Goal: Contribute content

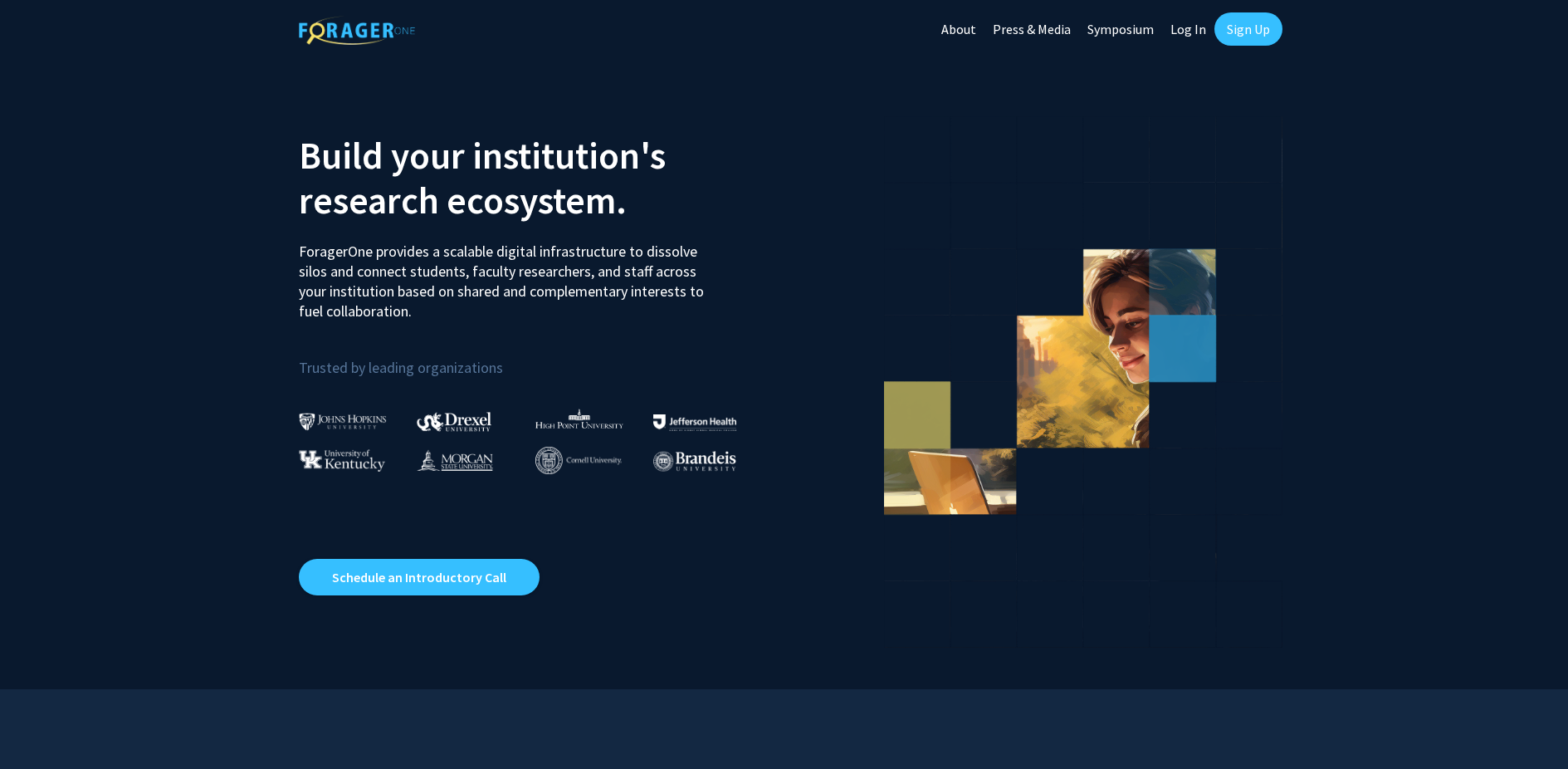
click at [1194, 24] on link "Log In" at bounding box center [1188, 28] width 52 height 58
select select
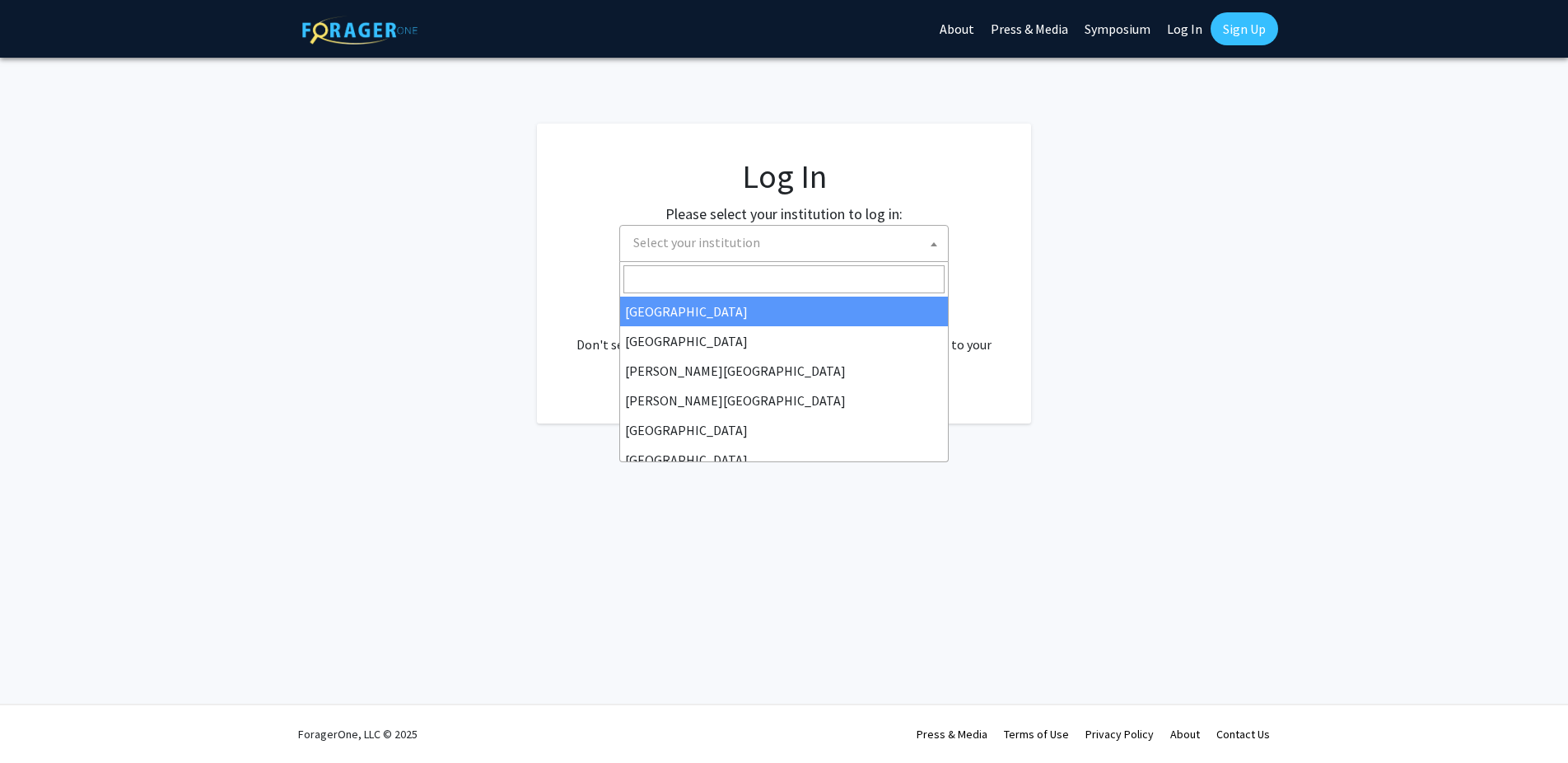
click at [928, 244] on span at bounding box center [934, 244] width 16 height 36
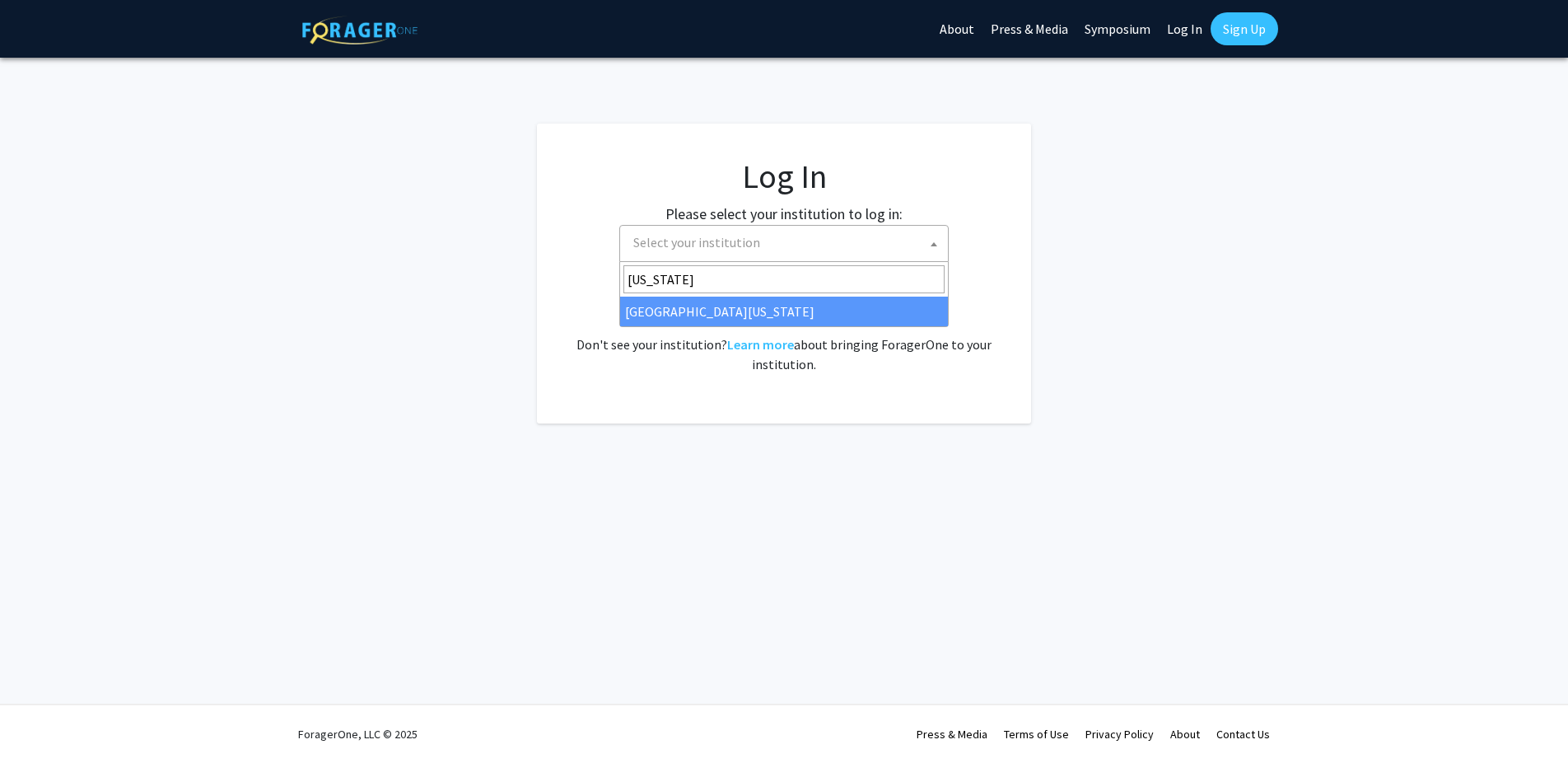
type input "[US_STATE]"
select select "33"
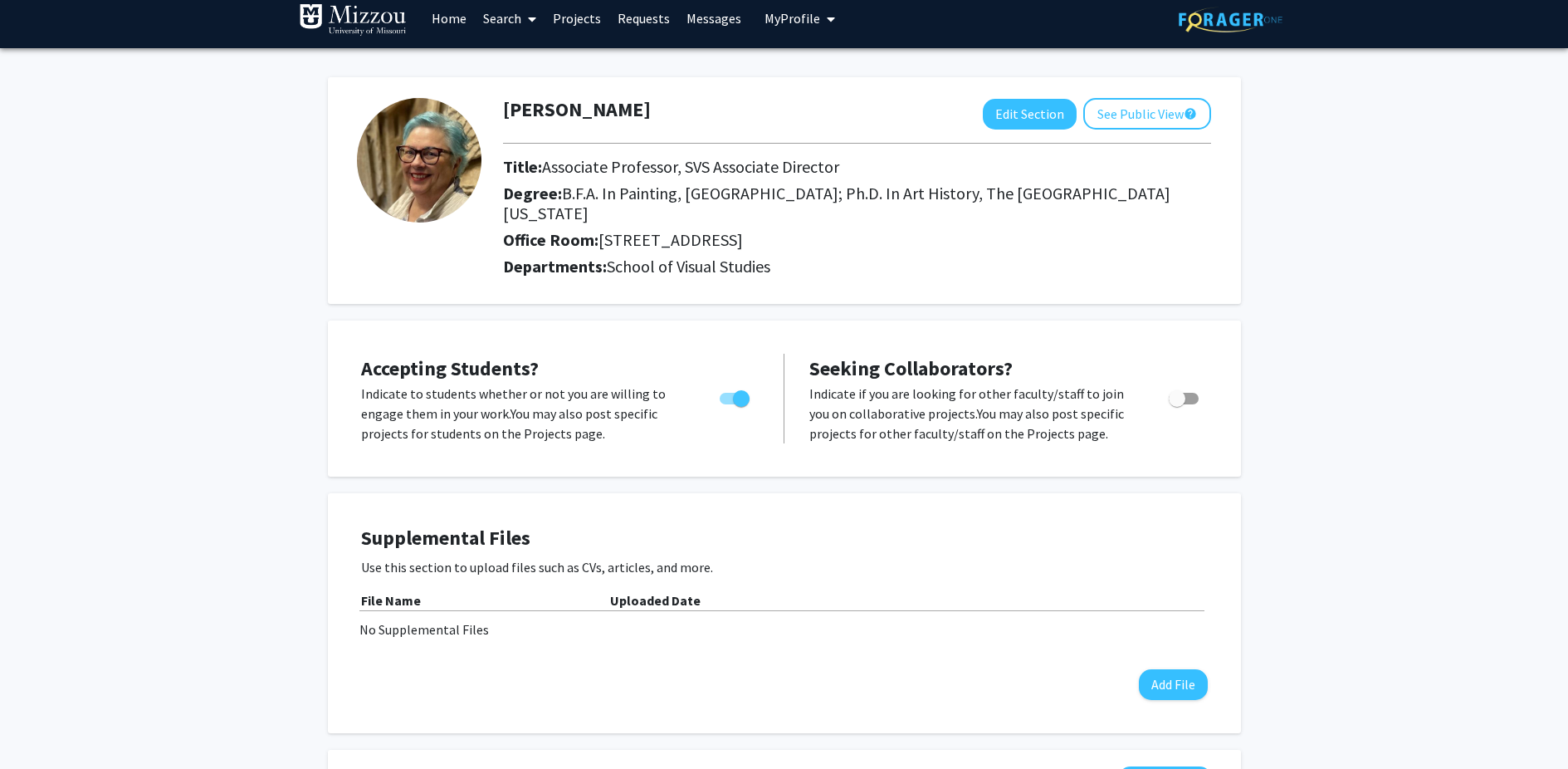
scroll to position [24, 0]
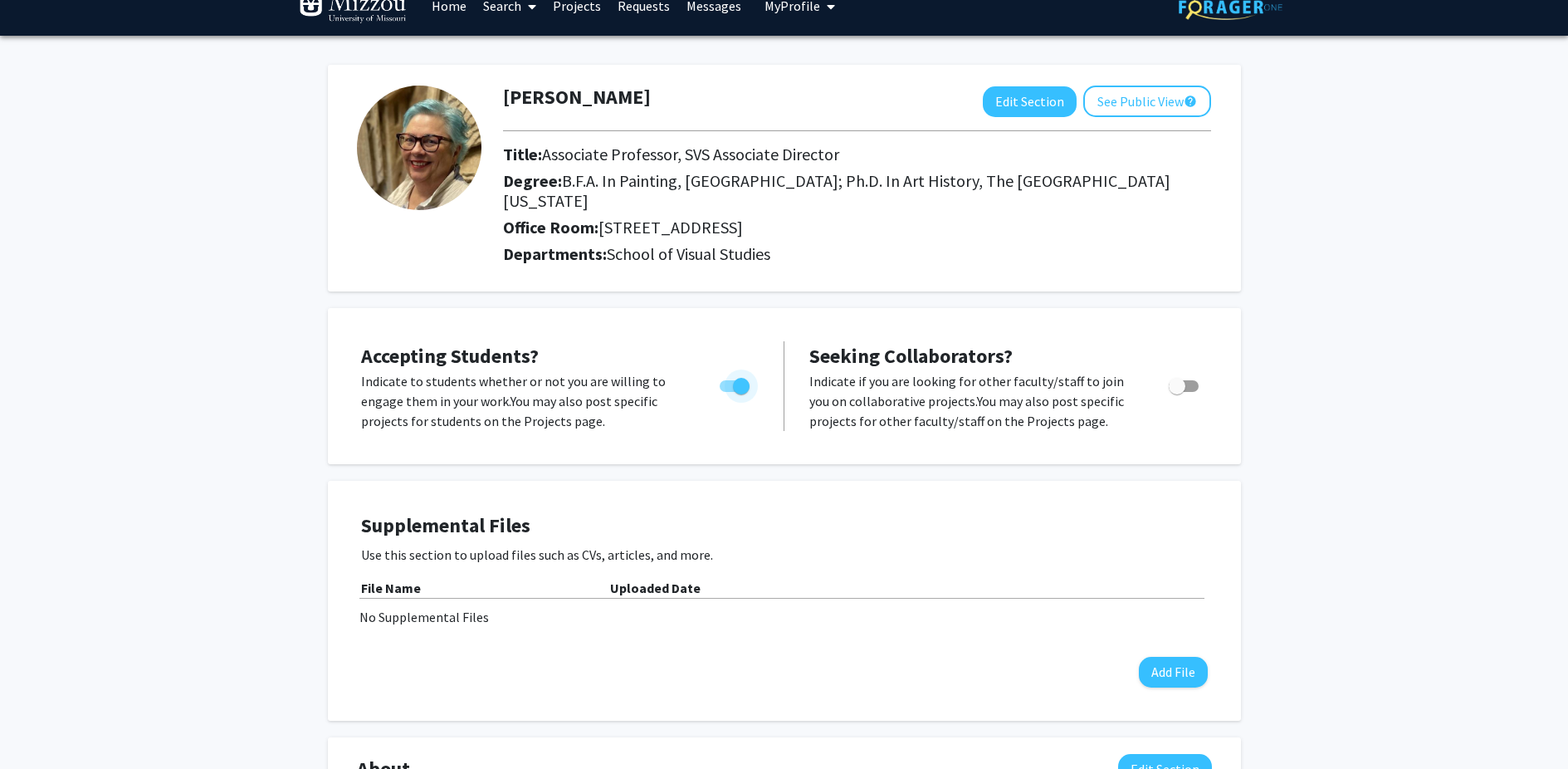
click at [729, 383] on span "Toggle" at bounding box center [734, 386] width 30 height 12
click at [728, 392] on input "Would you like to permit student requests?" at bounding box center [728, 392] width 1 height 1
checkbox input "false"
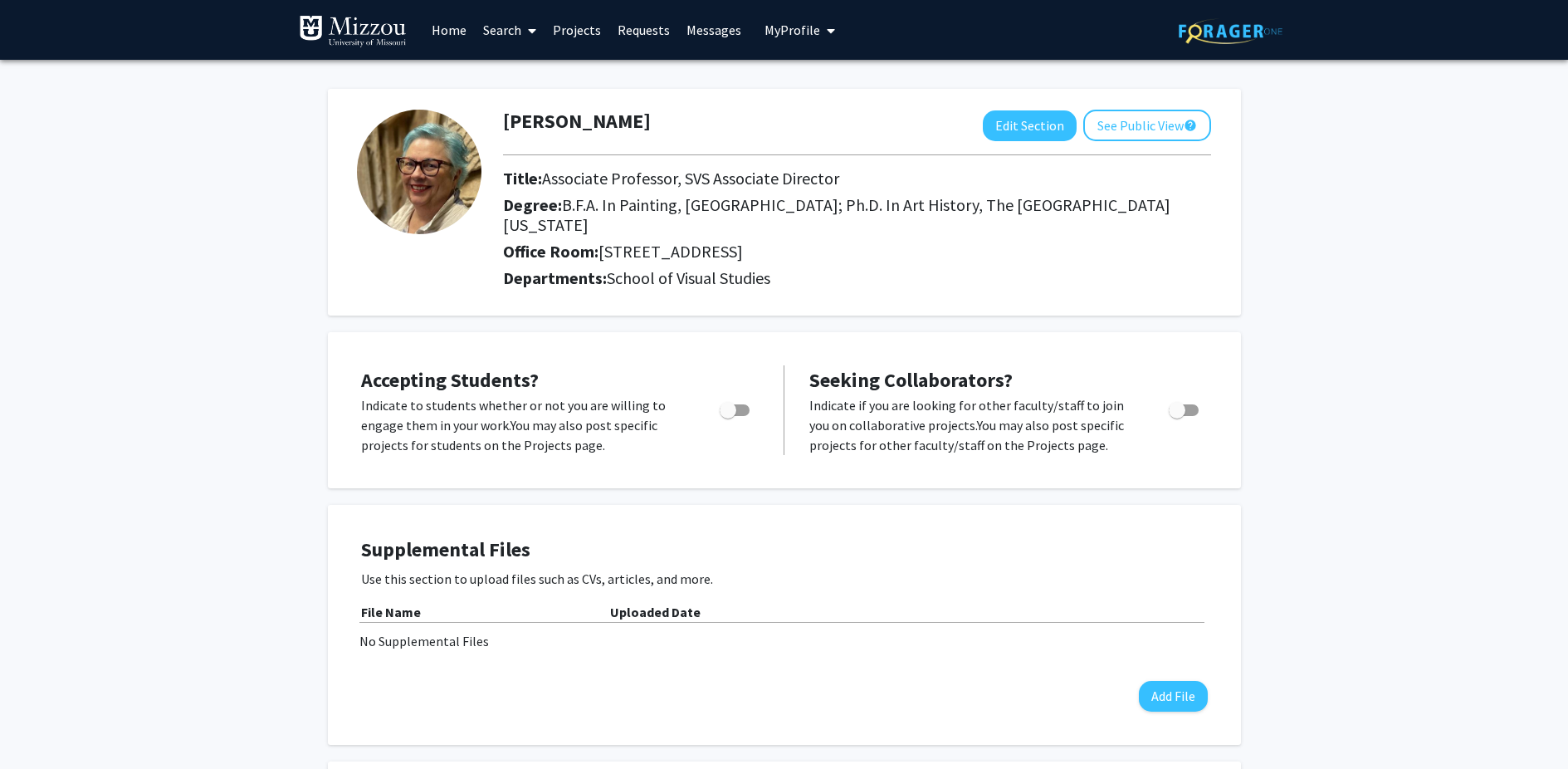
click at [579, 31] on link "Projects" at bounding box center [576, 29] width 65 height 58
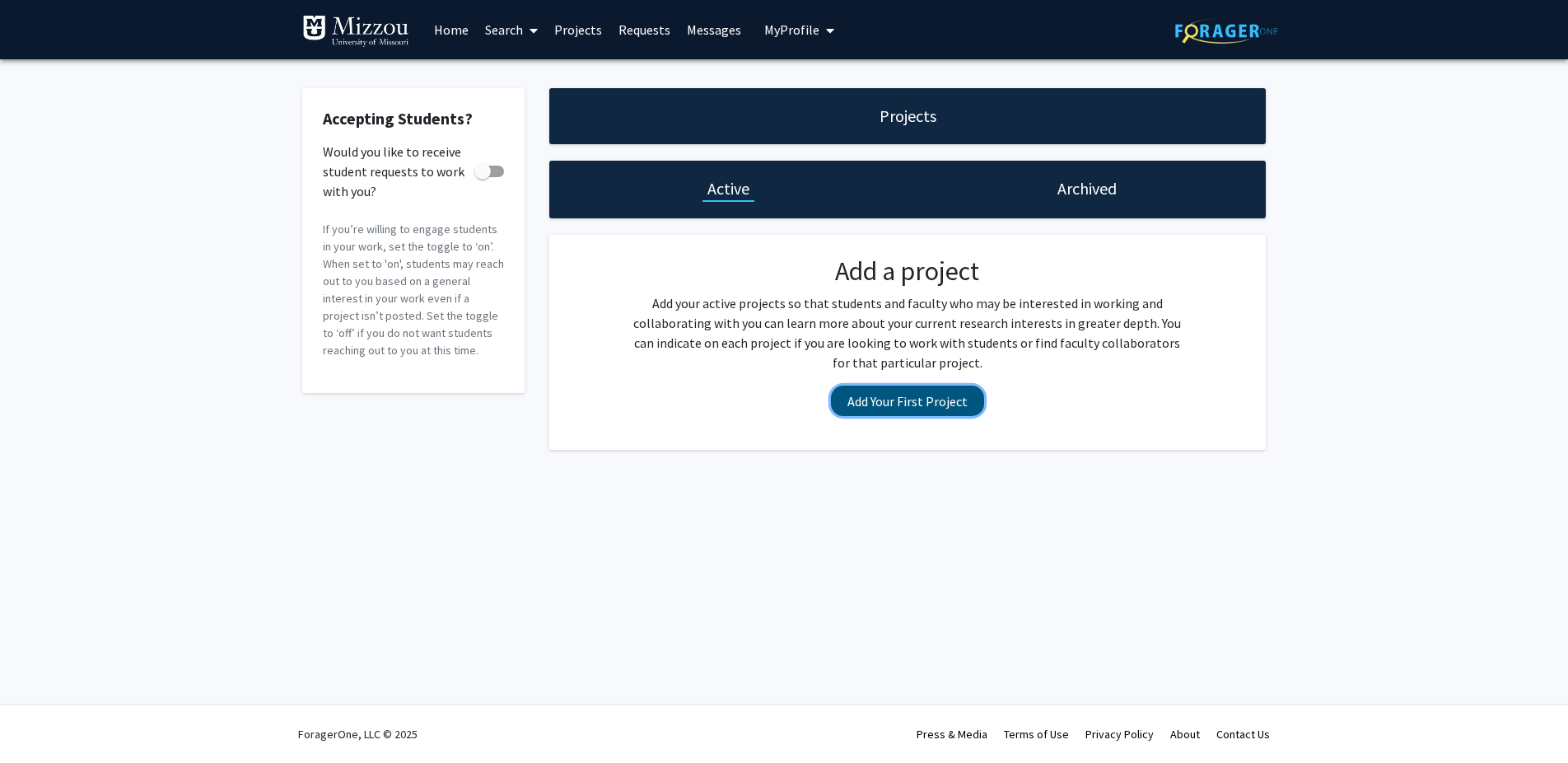
click at [931, 400] on button "Add Your First Project" at bounding box center [907, 401] width 153 height 31
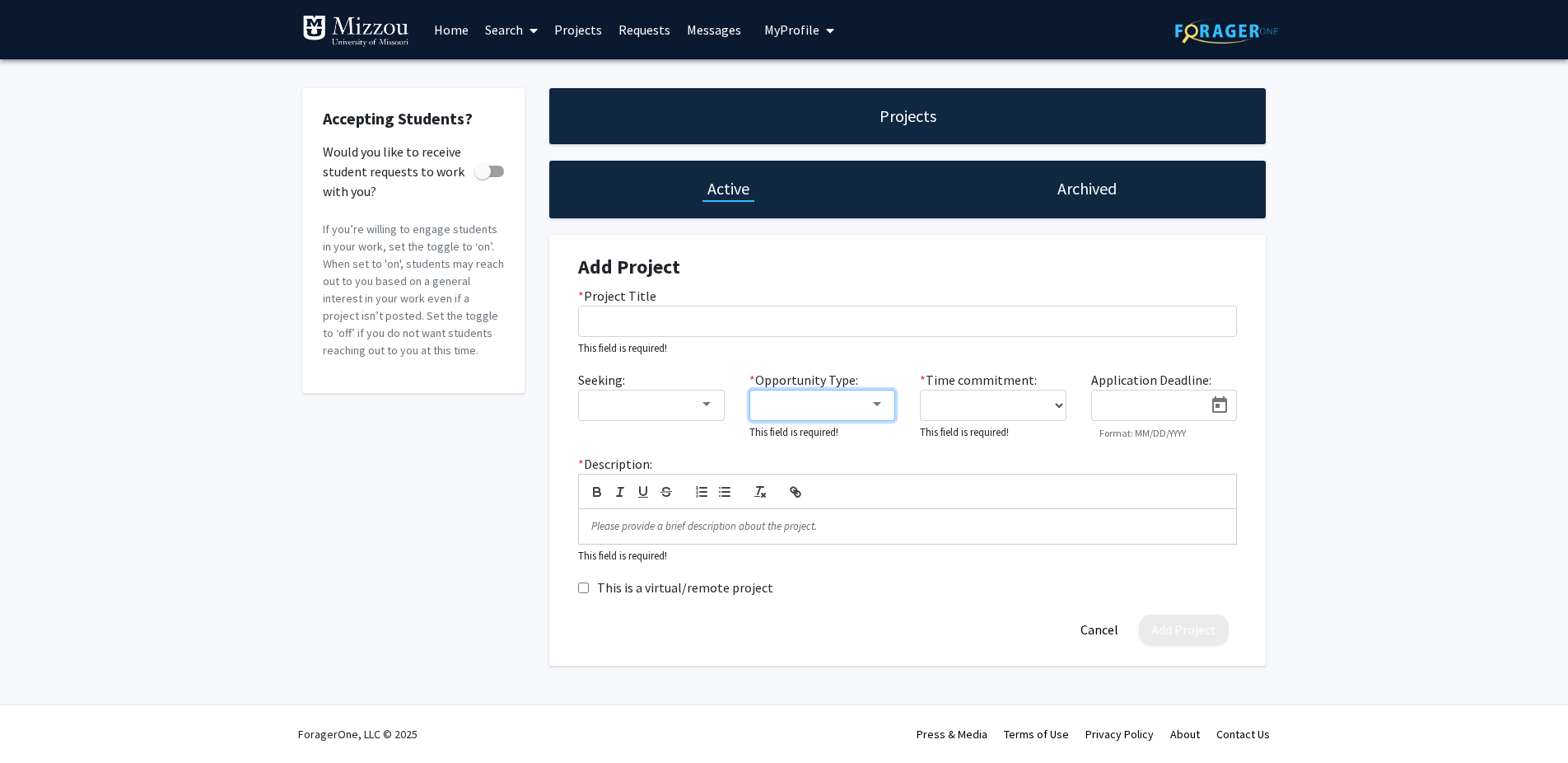
click at [877, 403] on div at bounding box center [877, 405] width 15 height 13
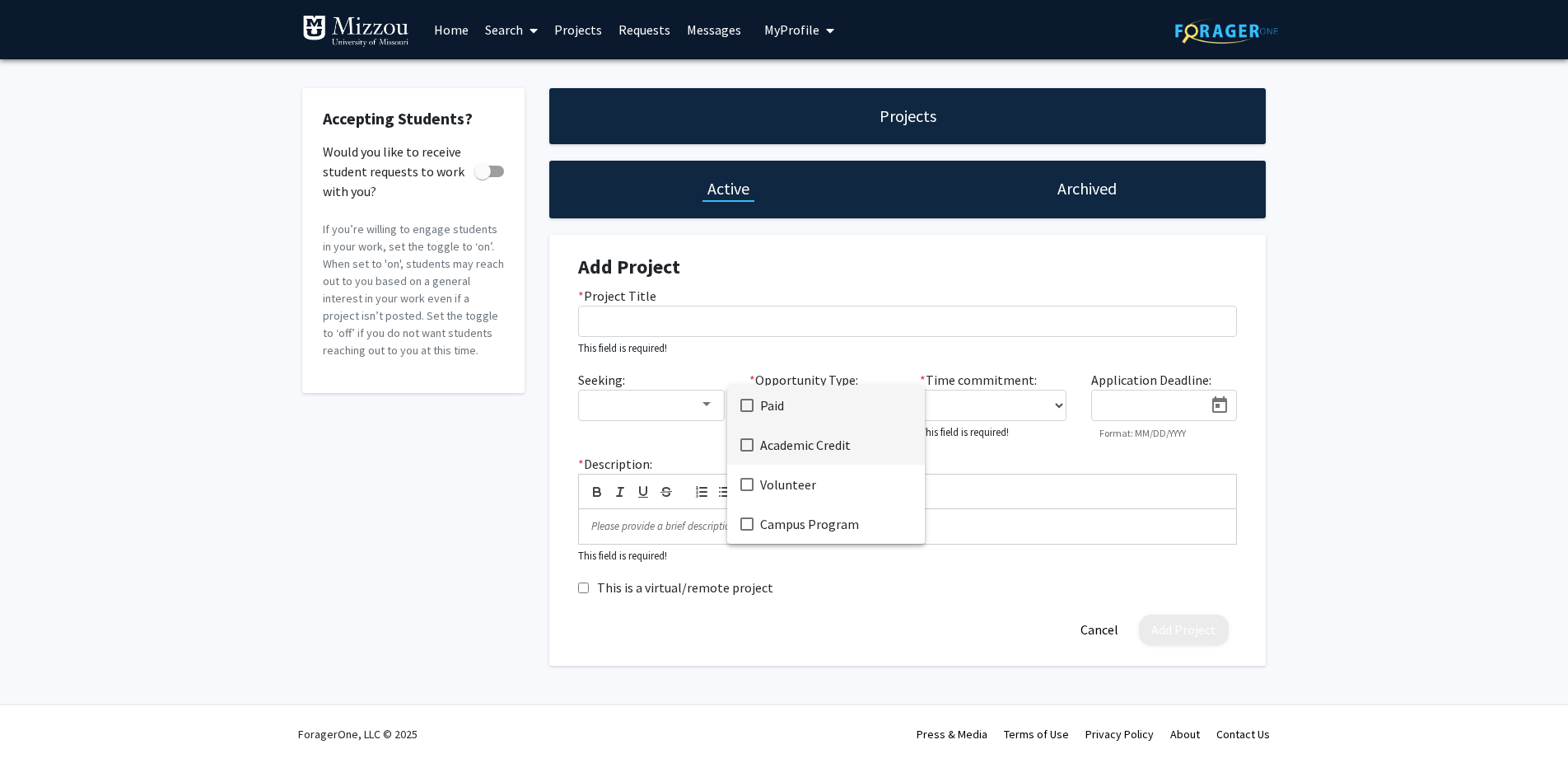
click at [748, 442] on mat-pseudo-checkbox at bounding box center [746, 445] width 13 height 13
click at [748, 445] on mat-pseudo-checkbox at bounding box center [746, 445] width 13 height 13
click at [1355, 355] on div at bounding box center [784, 381] width 1568 height 763
click at [444, 28] on link "Home" at bounding box center [451, 29] width 51 height 57
